Goal: Information Seeking & Learning: Learn about a topic

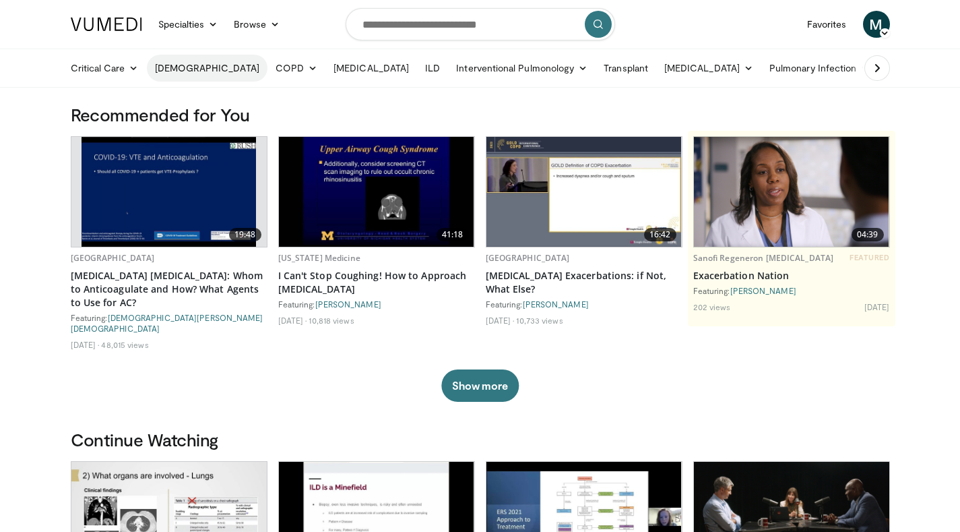
click at [164, 65] on link "[DEMOGRAPHIC_DATA]" at bounding box center [207, 68] width 121 height 27
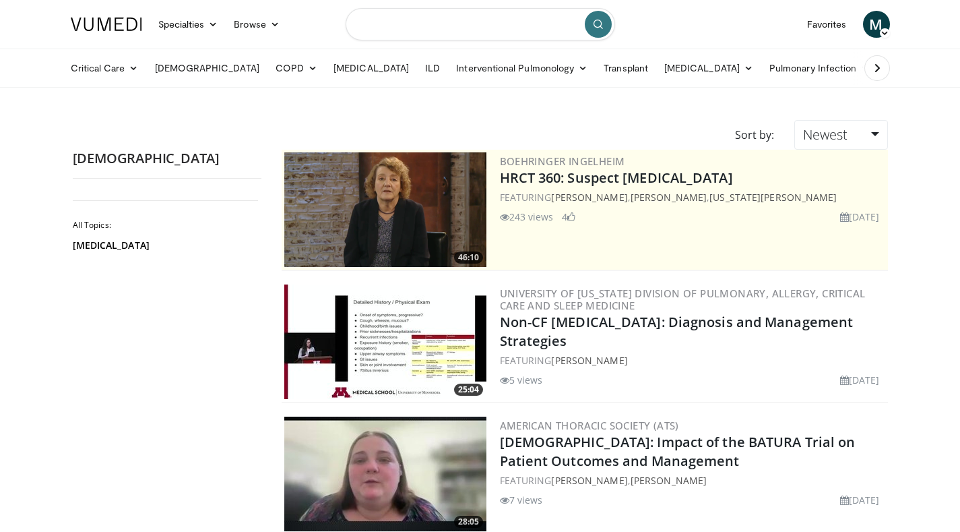
click at [418, 20] on input "Search topics, interventions" at bounding box center [481, 24] width 270 height 32
type input "***"
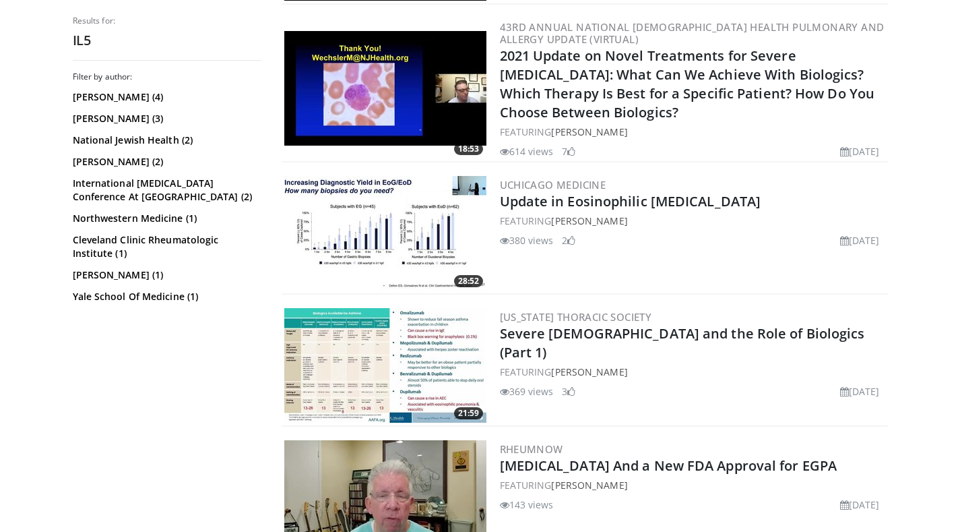
scroll to position [1078, 0]
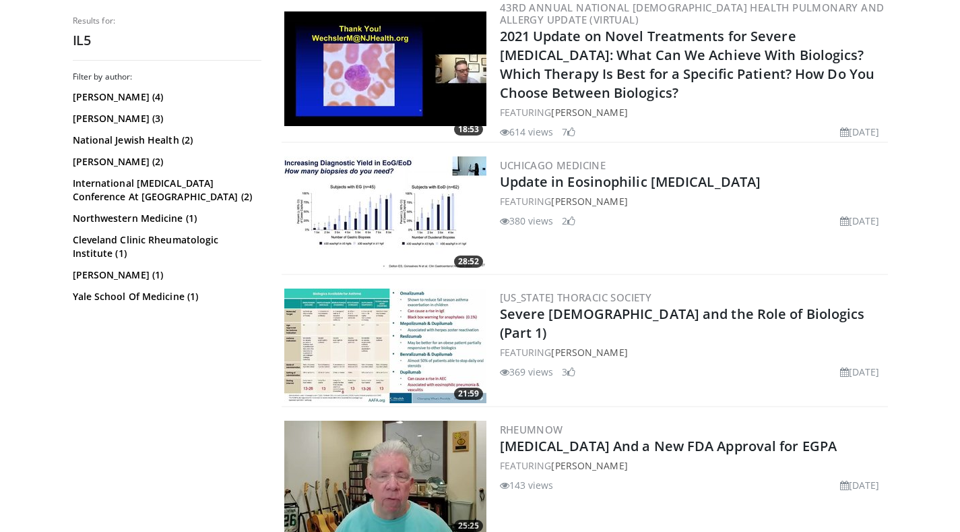
click at [385, 326] on img at bounding box center [385, 345] width 202 height 115
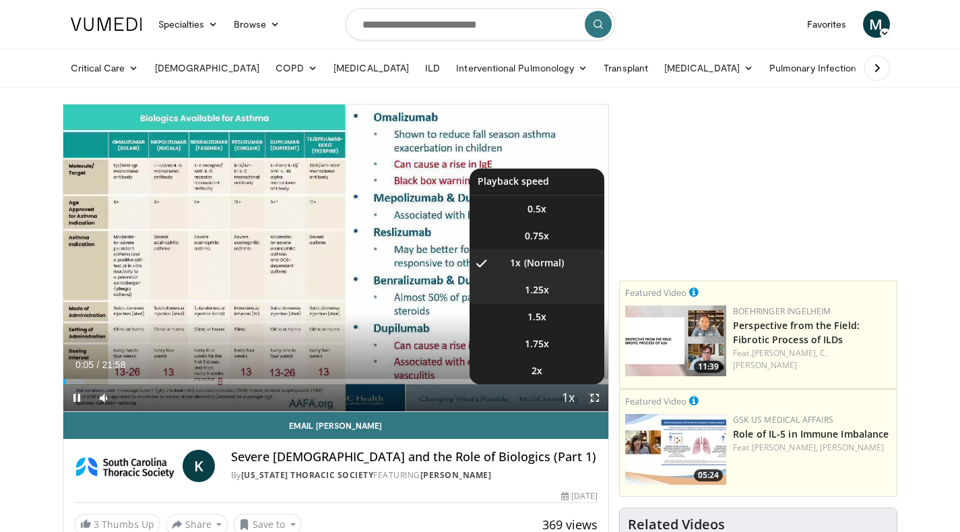
click at [538, 285] on span "1.25x" at bounding box center [537, 289] width 24 height 13
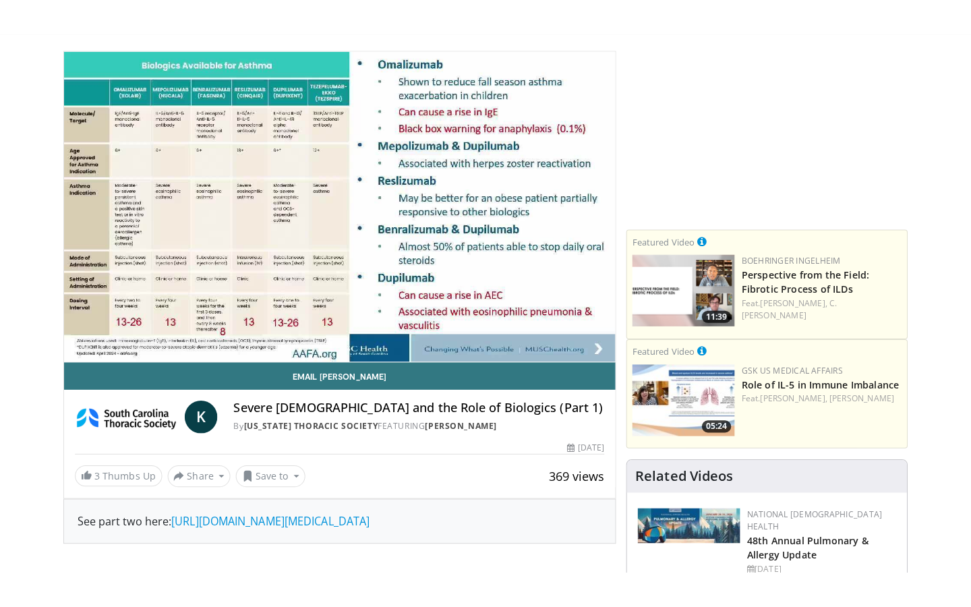
scroll to position [67, 0]
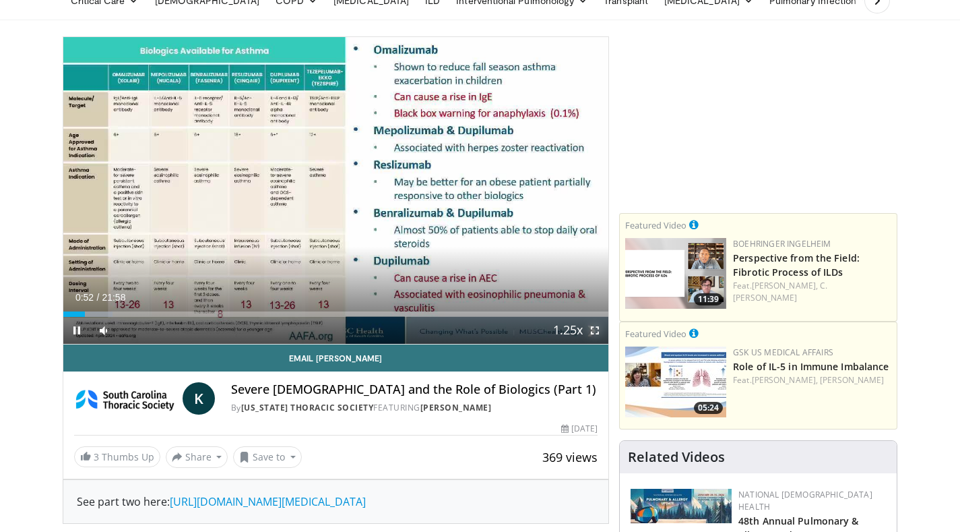
click at [592, 331] on span "Video Player" at bounding box center [595, 330] width 27 height 27
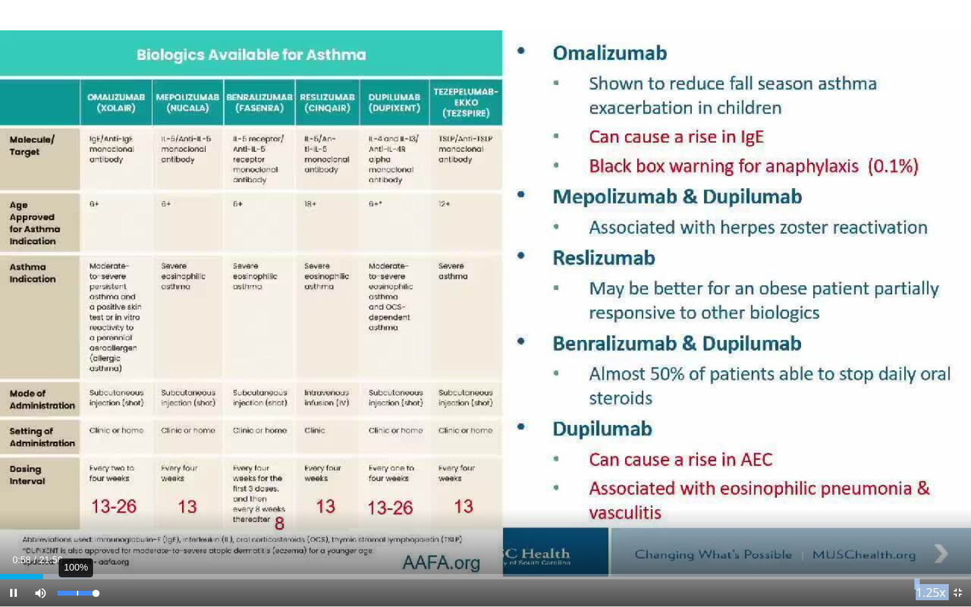
click at [80, 531] on video-js "**********" at bounding box center [485, 303] width 971 height 607
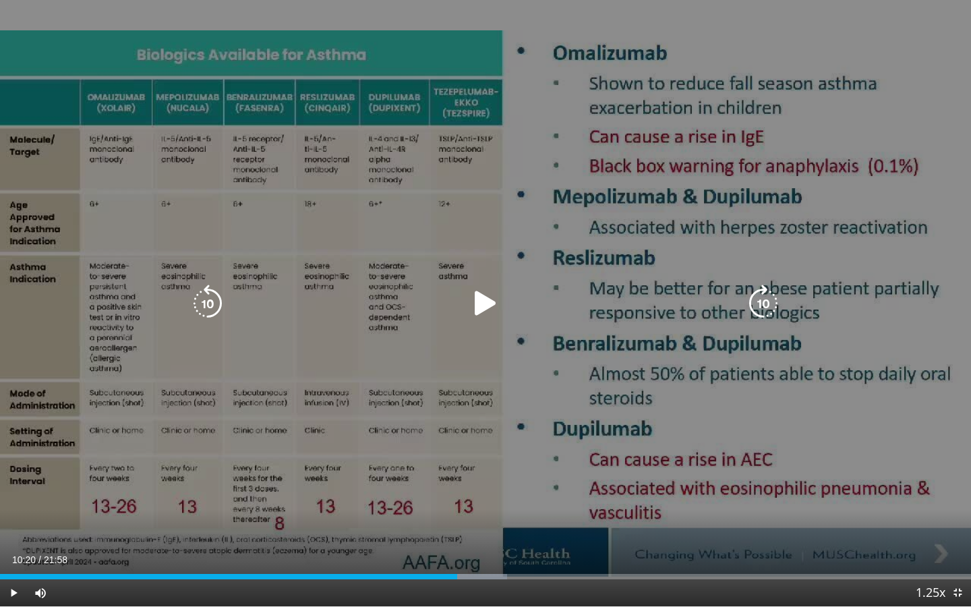
click at [470, 305] on icon "Video Player" at bounding box center [485, 303] width 38 height 38
click at [472, 290] on button "Video Player" at bounding box center [485, 303] width 27 height 27
